Goal: Transaction & Acquisition: Book appointment/travel/reservation

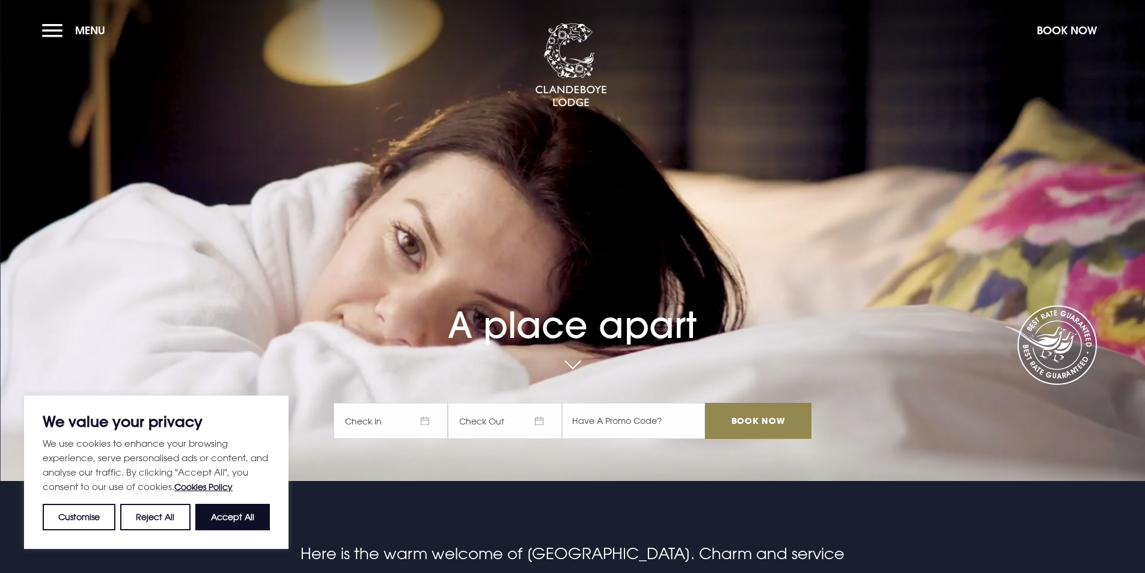
click at [398, 419] on span "Check In" at bounding box center [391, 421] width 114 height 36
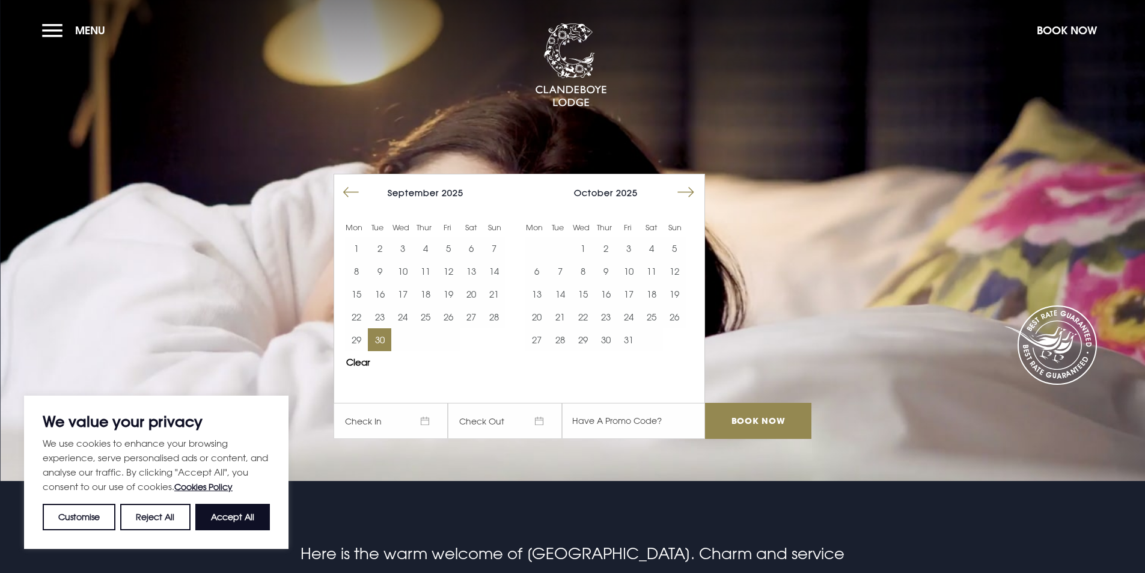
click at [389, 342] on button "30" at bounding box center [379, 339] width 23 height 23
click at [606, 252] on button "2" at bounding box center [606, 248] width 23 height 23
click at [776, 421] on input "Book Now" at bounding box center [758, 421] width 106 height 36
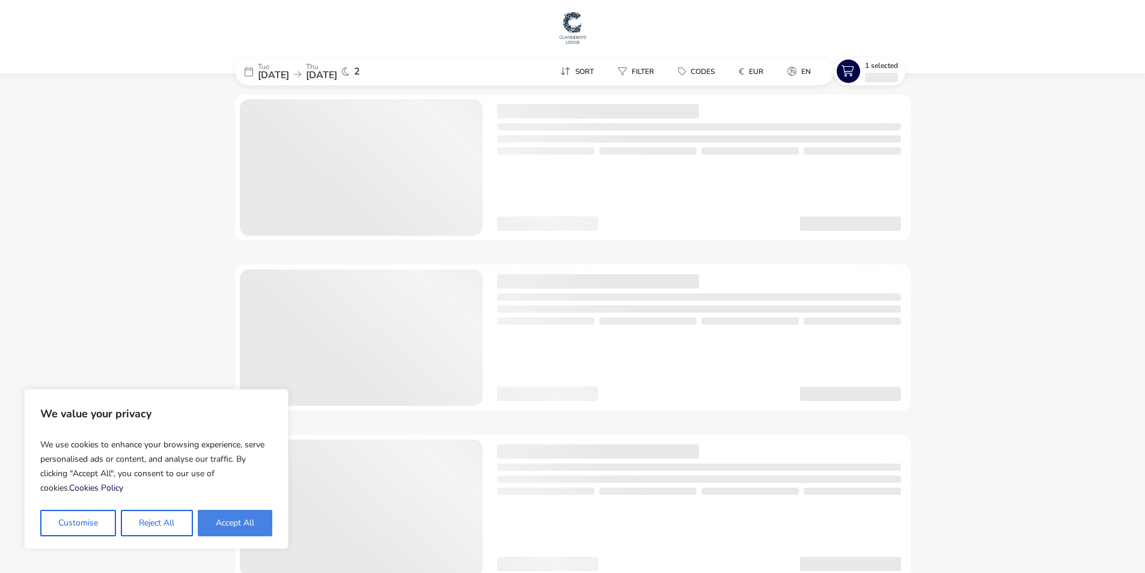
click at [237, 516] on button "Accept All" at bounding box center [235, 523] width 75 height 26
checkbox input "true"
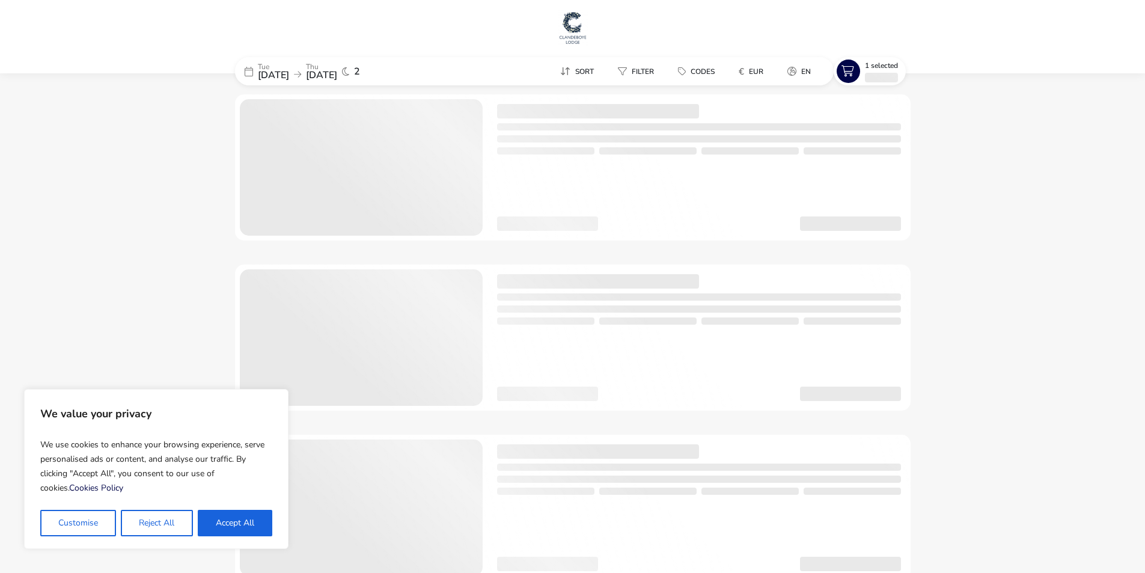
checkbox input "true"
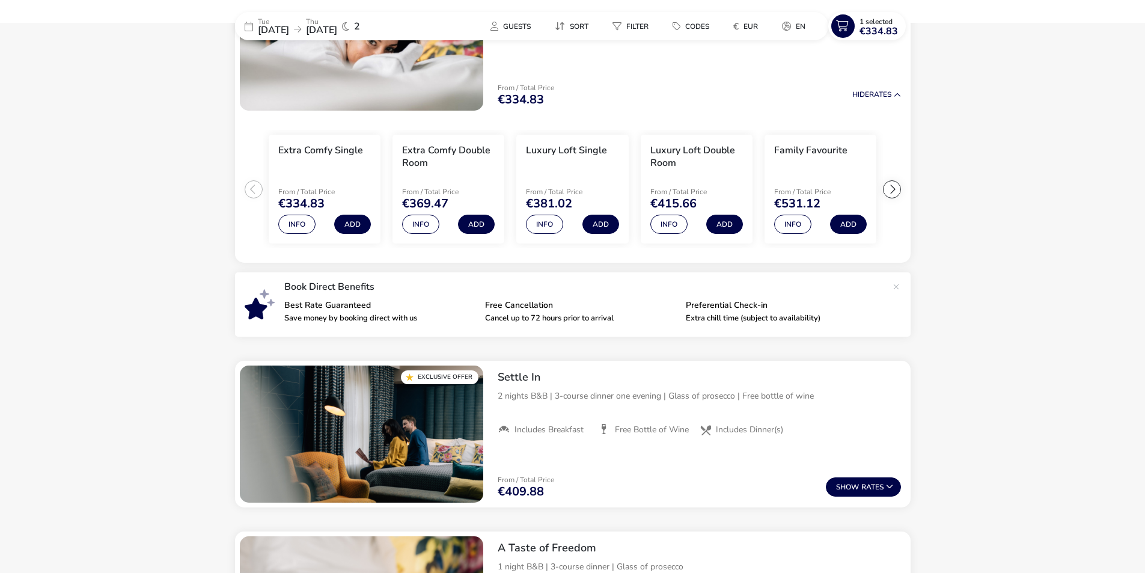
scroll to position [215, 0]
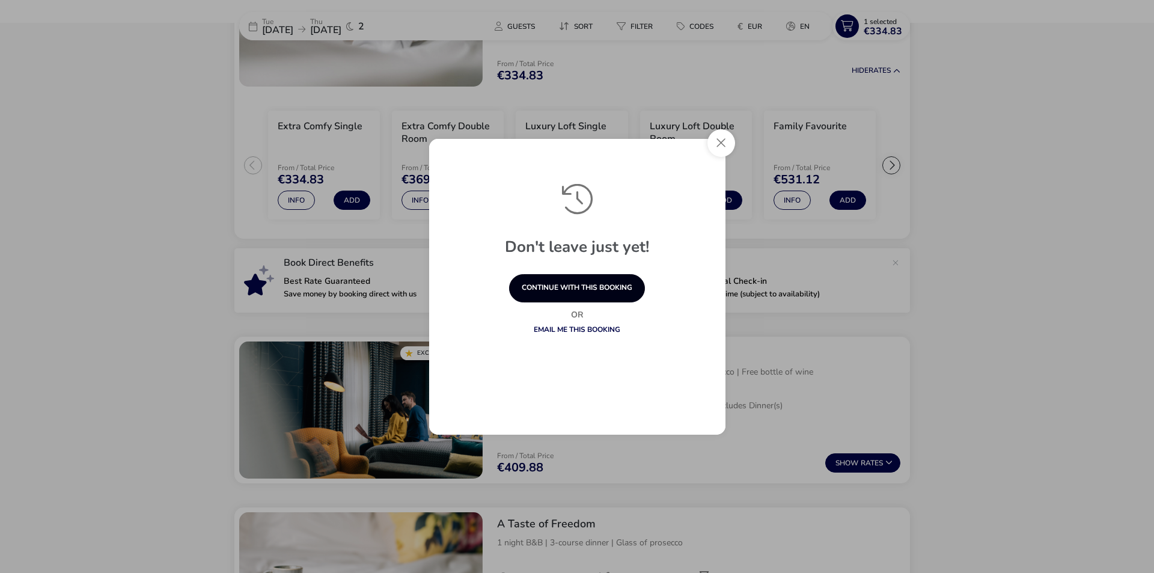
click at [606, 287] on button "continue with this booking" at bounding box center [577, 288] width 136 height 28
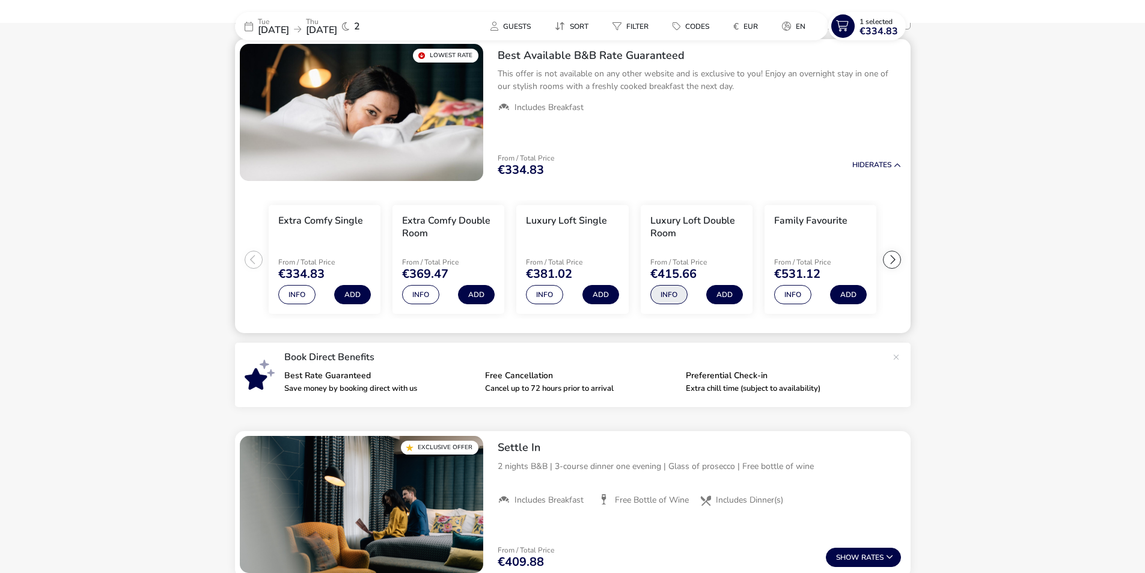
scroll to position [0, 0]
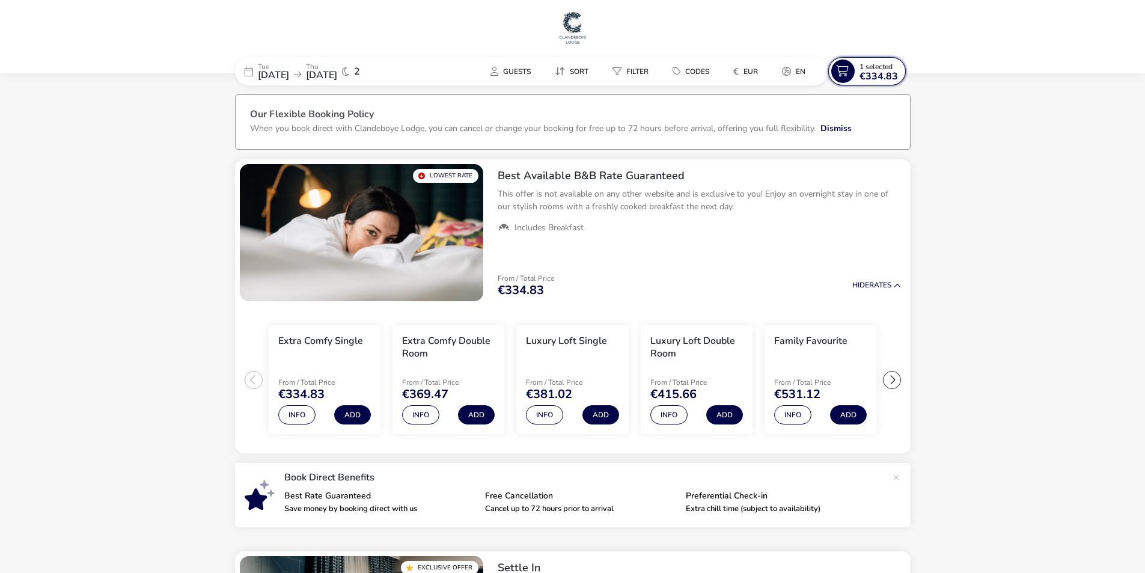
click at [875, 69] on span "1 Selected" at bounding box center [876, 67] width 33 height 10
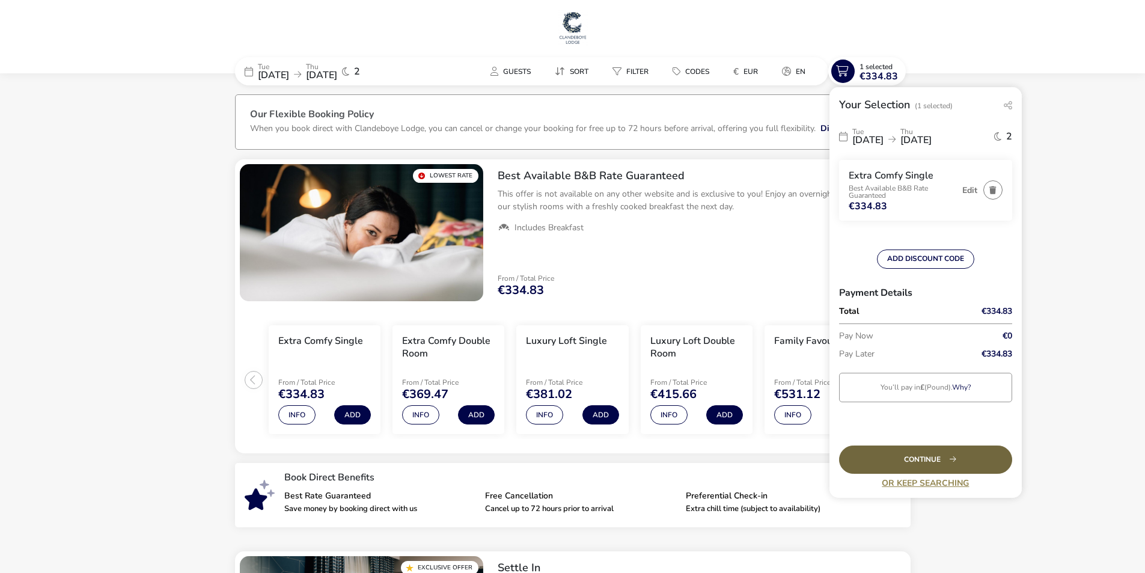
click at [939, 455] on div "Continue" at bounding box center [925, 460] width 173 height 28
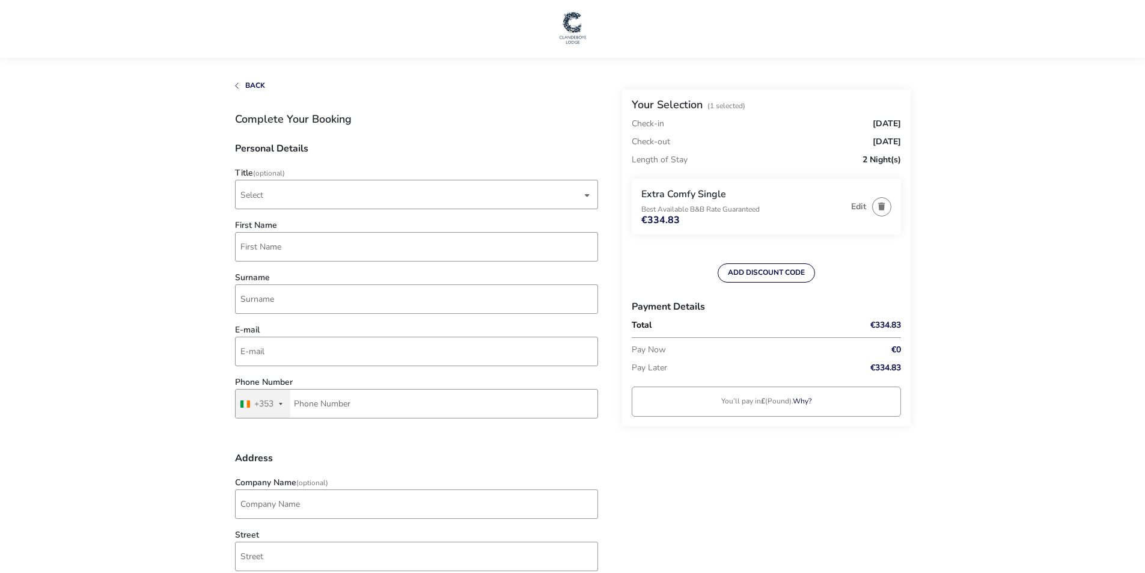
click at [576, 23] on img at bounding box center [573, 28] width 30 height 36
